Goal: Task Accomplishment & Management: Use online tool/utility

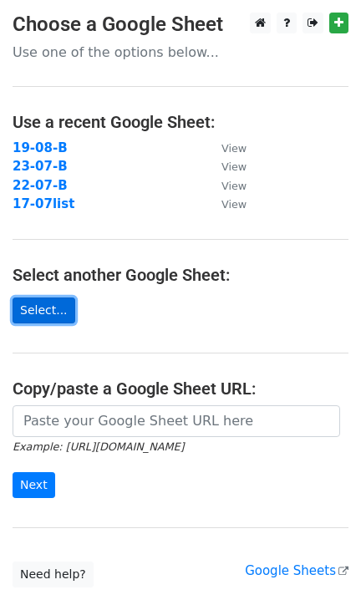
click at [56, 311] on link "Select..." at bounding box center [44, 311] width 63 height 26
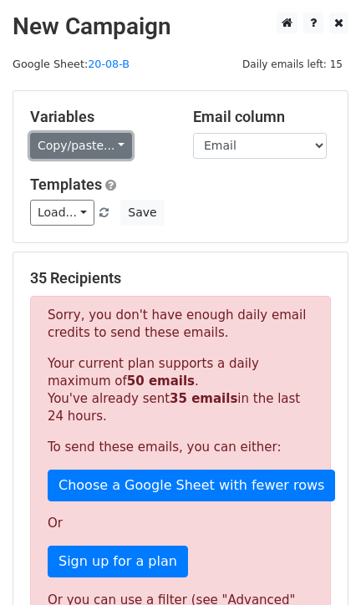
click at [78, 150] on link "Copy/paste..." at bounding box center [81, 146] width 102 height 26
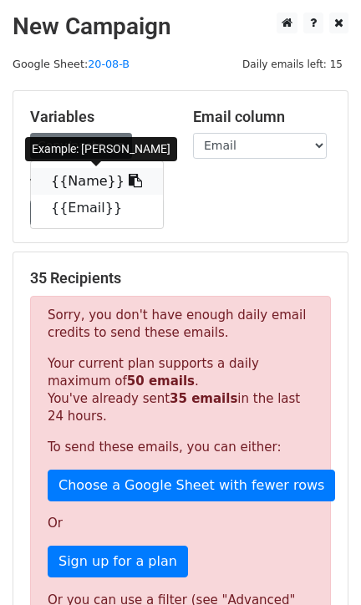
click at [77, 171] on link "{{Name}}" at bounding box center [97, 181] width 132 height 27
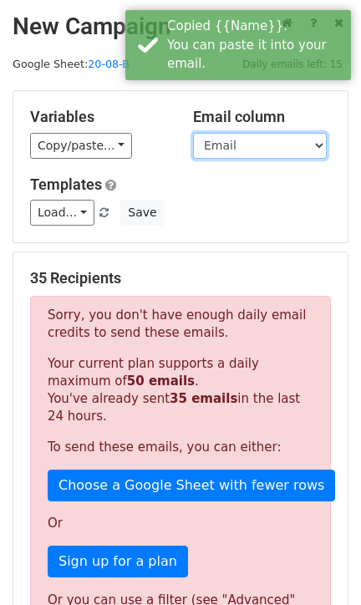
click at [223, 149] on select "Name Email" at bounding box center [260, 146] width 134 height 26
click at [193, 133] on select "Name Email" at bounding box center [260, 146] width 134 height 26
